Goal: Task Accomplishment & Management: Complete application form

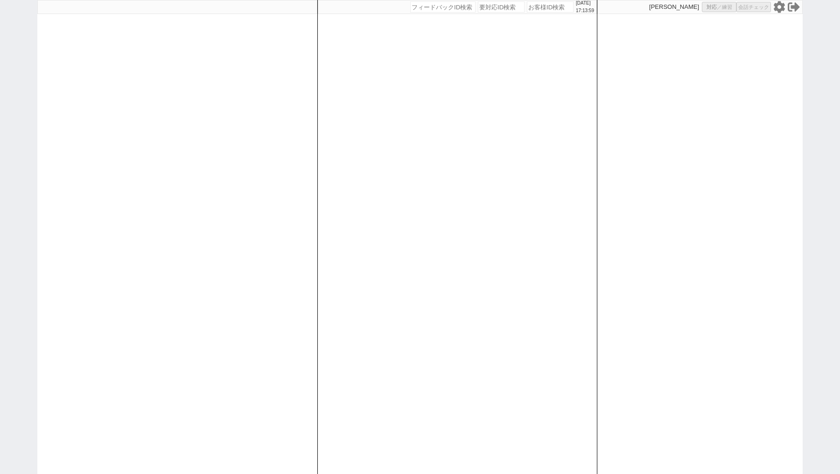
select select "100"
select select "1"
select select
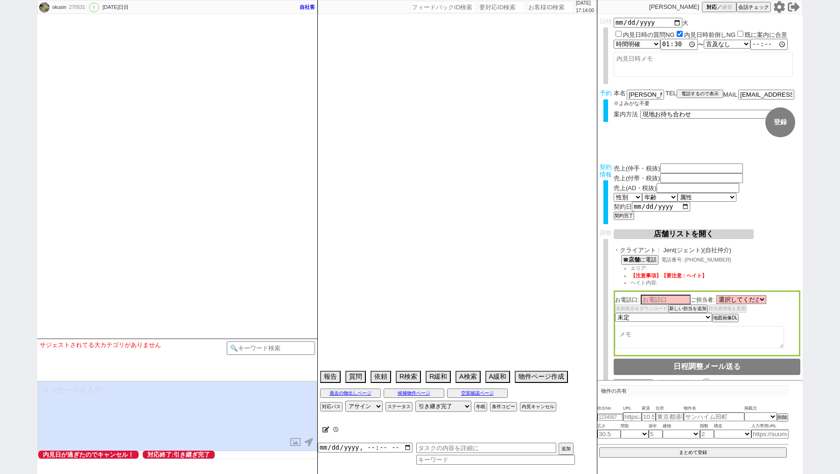
type input "101500"
type input "0"
type input "203000"
type input "[DATE]"
select select "15"
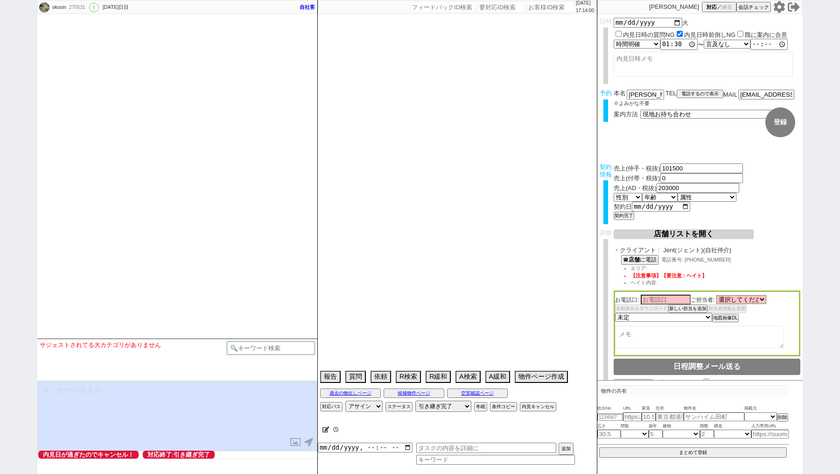
select select "0"
select select "47"
select select "[DATE]"
select select "44"
select select "[DATE]"
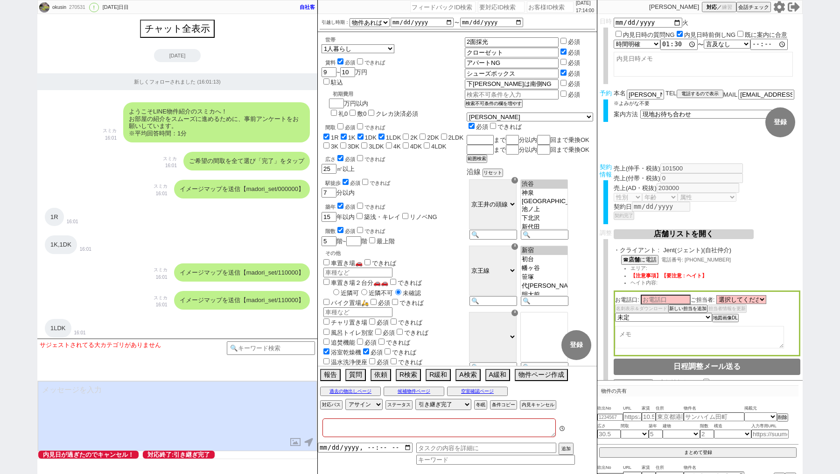
type textarea "[PERSON_NAME]対応 @電話 15日10:14出ない、[DATE] 10:58出ない -> 物件空いてたよ、でもたぶん[DATE]〜[DATE]には…"
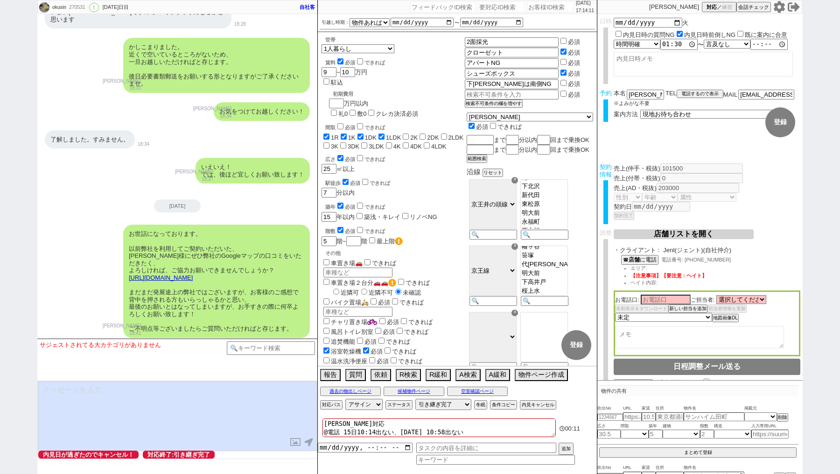
scroll to position [19348, 0]
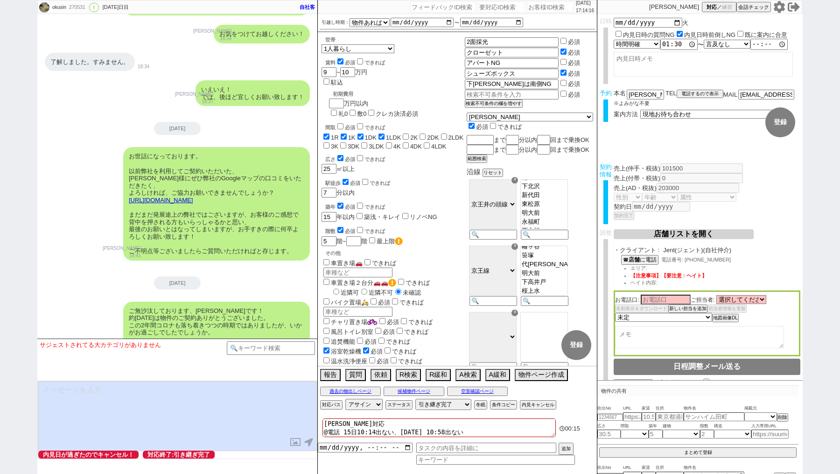
click at [529, 7] on input "number" at bounding box center [550, 6] width 47 height 11
paste input "616207"
type input "616207"
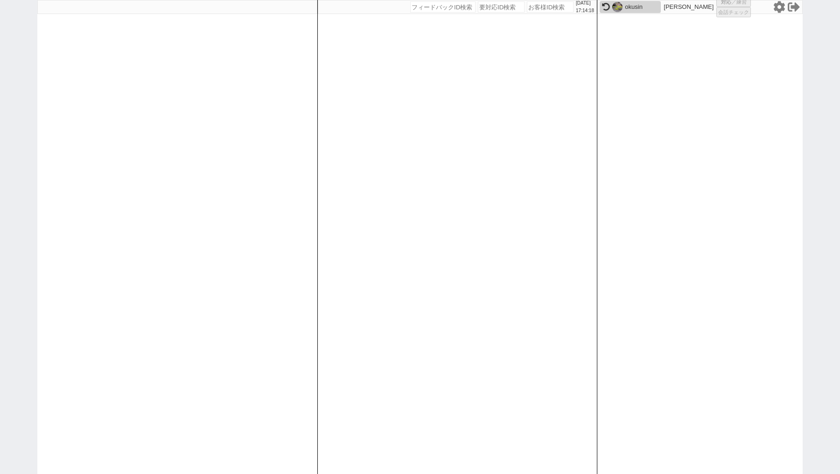
select select "1"
select select "6"
select select "2"
select select "5"
select select "9"
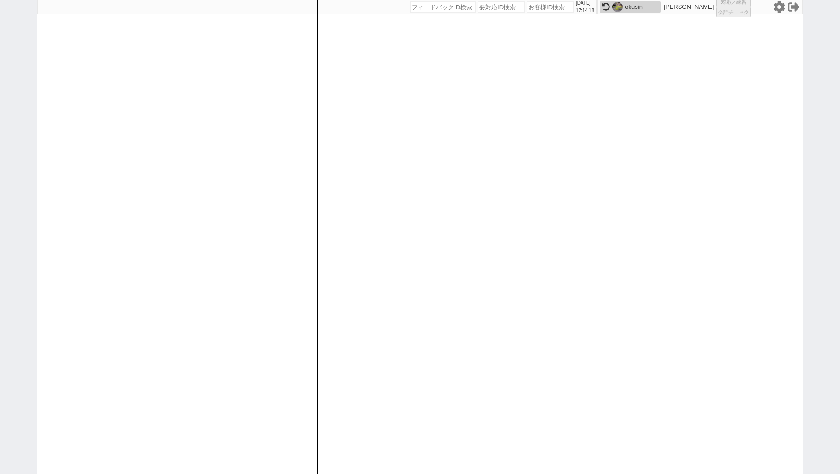
select select
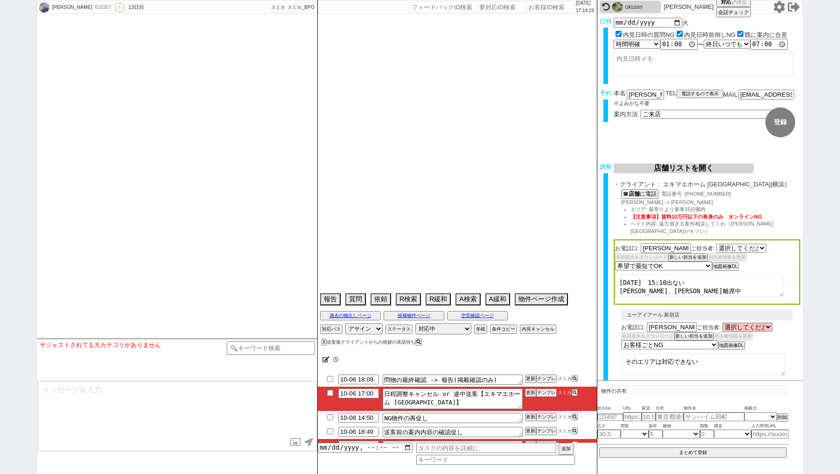
select select "[DATE]"
type textarea "10月にならないと予定わからない、他社な 16:58 出ない"
select select "15"
select select "0"
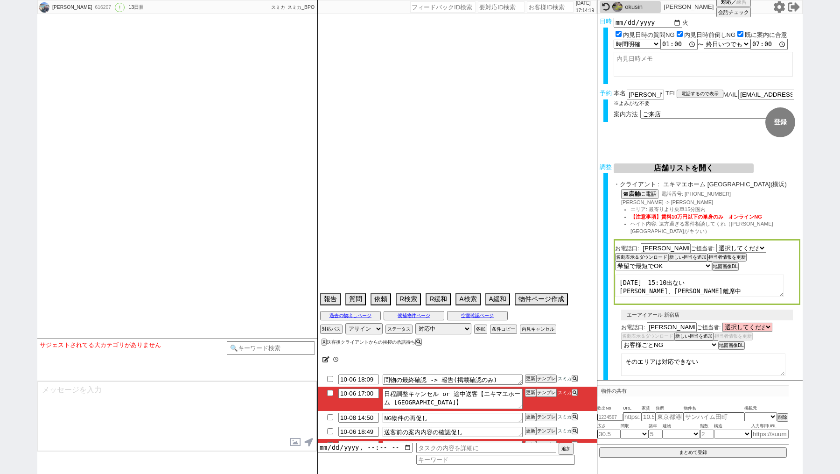
select select "14"
select select "64"
select select "65"
select select "66"
select select "67"
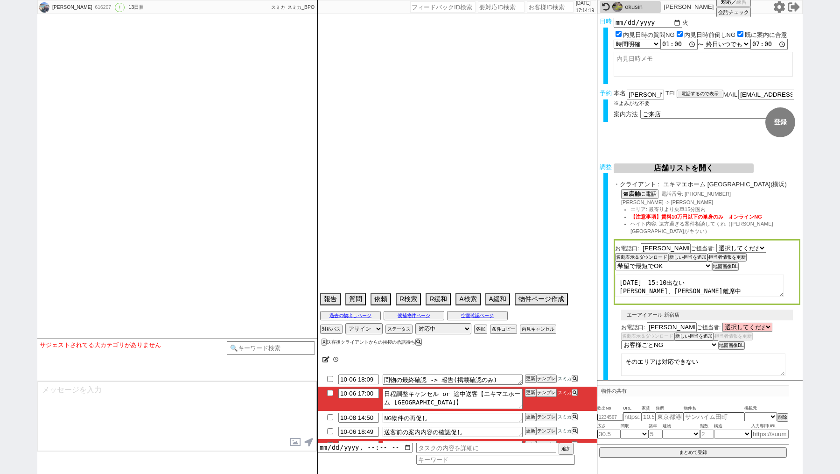
select select "68"
select select "69"
select select "70"
select select "71"
select select "72"
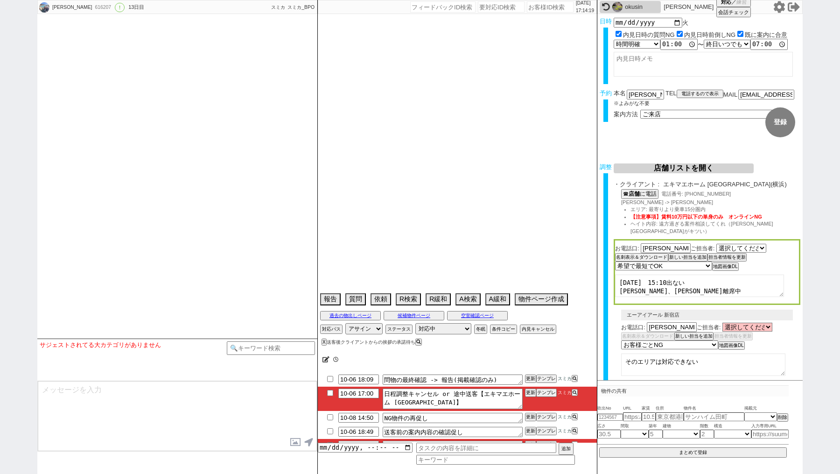
select select "73"
select select "74"
select select "75"
select select "76"
select select "77"
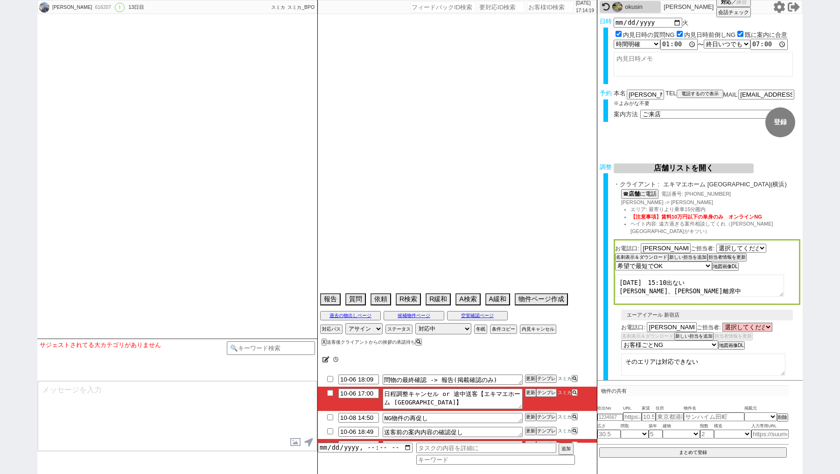
select select "78"
select select "79"
select select "80"
select select "81"
select select "82"
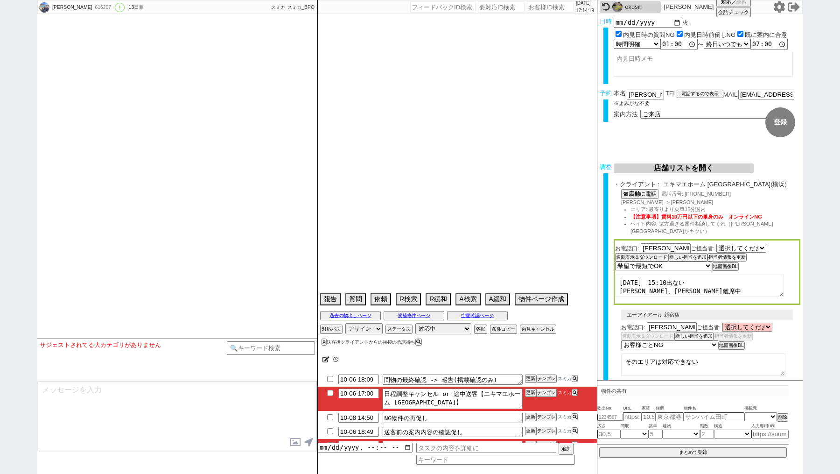
select select "83"
select select "84"
select select "85"
select select "86"
select select "87"
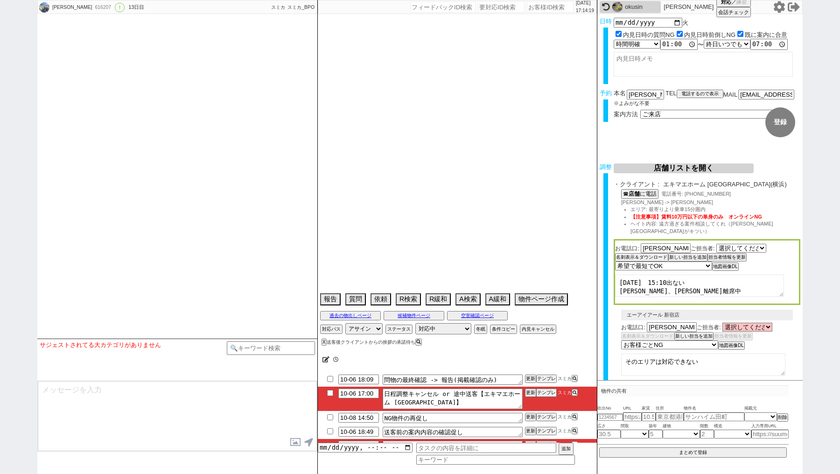
select select "88"
select select "89"
select select "90"
select select "91"
select select "92"
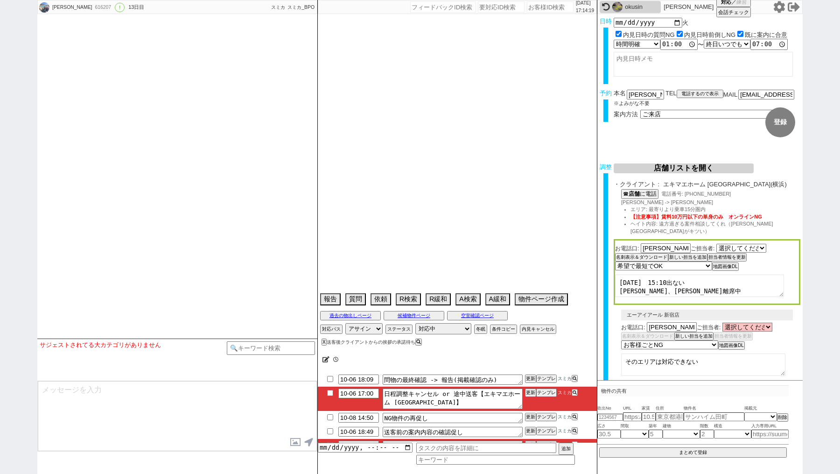
select select "93"
select select "94"
select select "95"
select select "96"
select select "97"
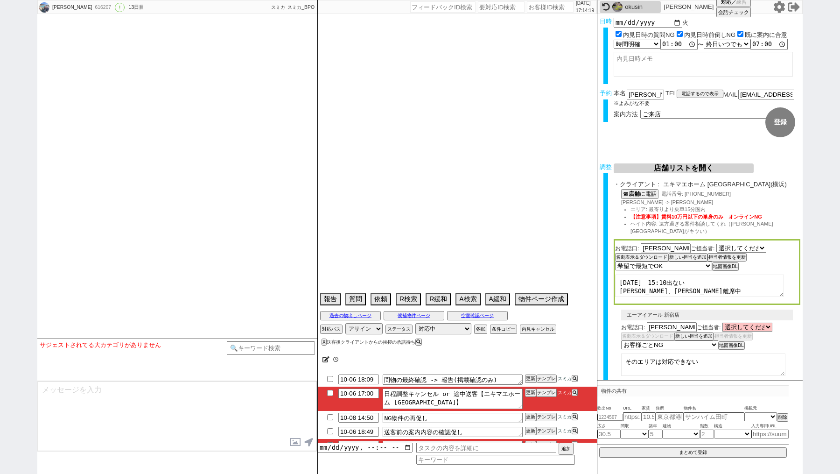
select select "98"
select select "99"
select select "100"
select select "101"
select select "102"
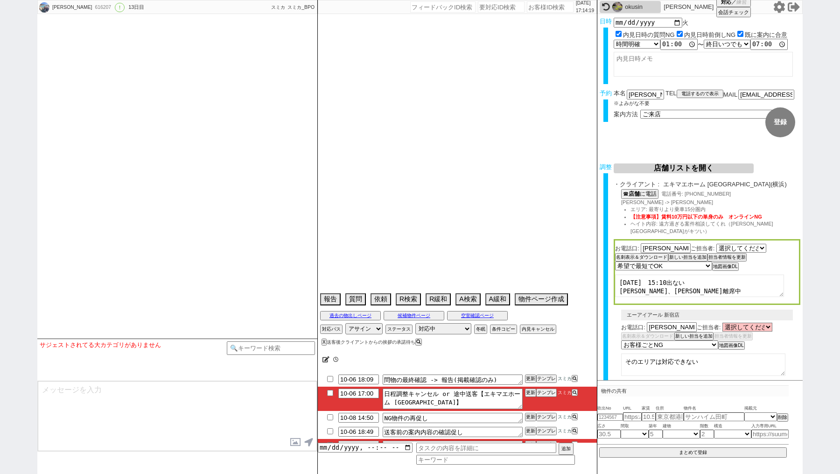
select select "103"
select select "104"
select select "105"
select select "108"
select select "109"
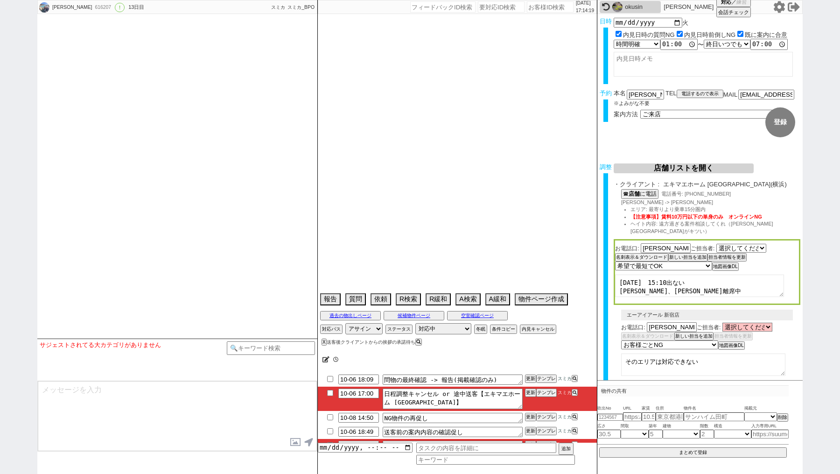
select select "110"
select select "113"
select select "115"
select select "116"
select select "117"
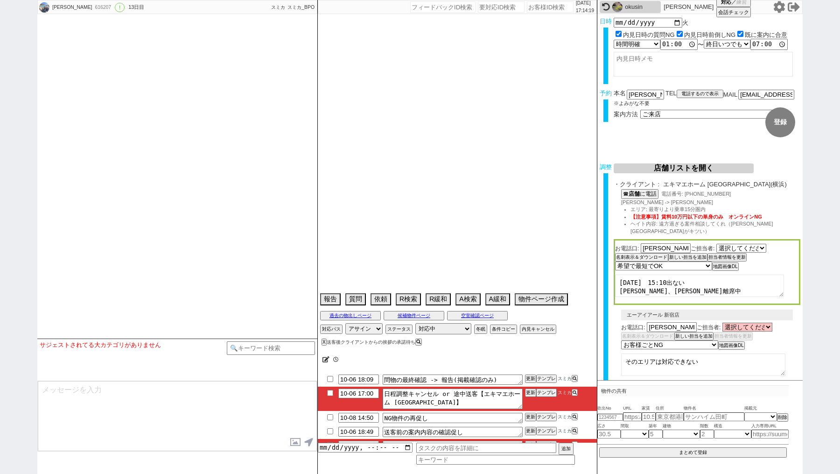
select select "118"
select select "[DATE]"
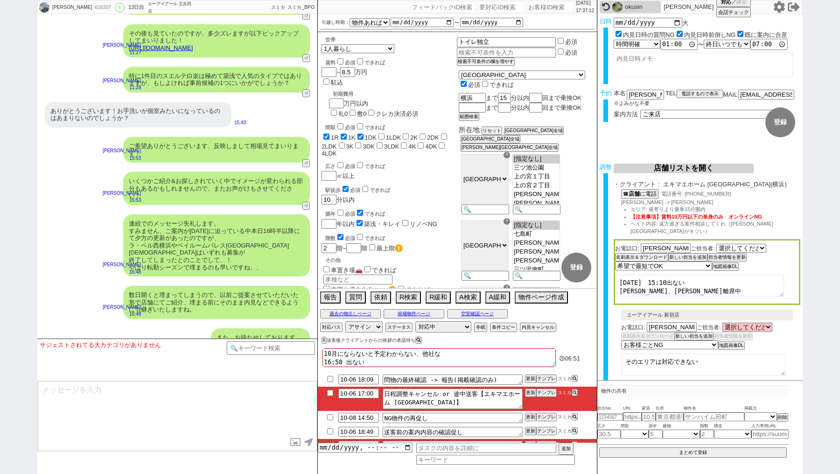
scroll to position [6407, 0]
